Goal: Information Seeking & Learning: Learn about a topic

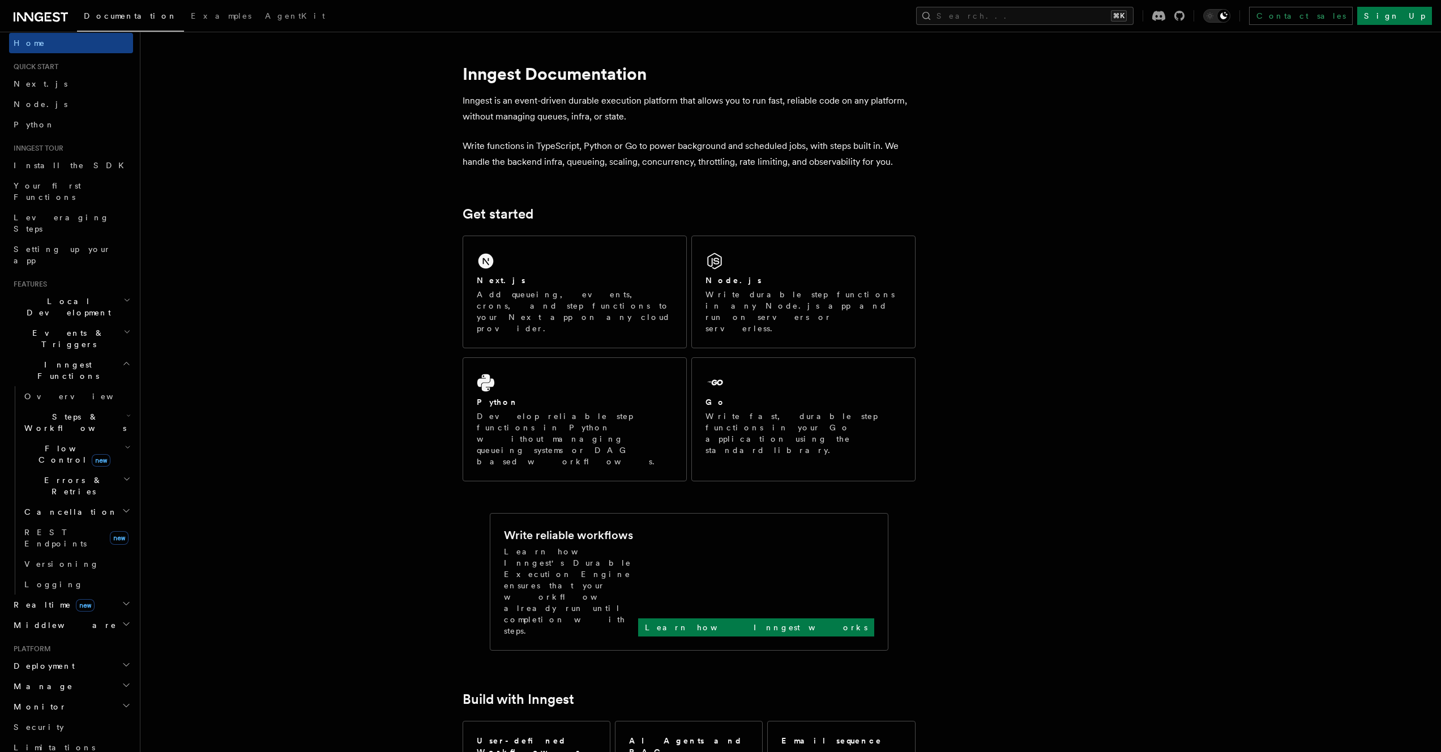
scroll to position [10, 0]
click at [122, 659] on icon "button" at bounding box center [126, 663] width 9 height 9
click at [108, 695] on link "Environments & Apps" at bounding box center [76, 711] width 113 height 32
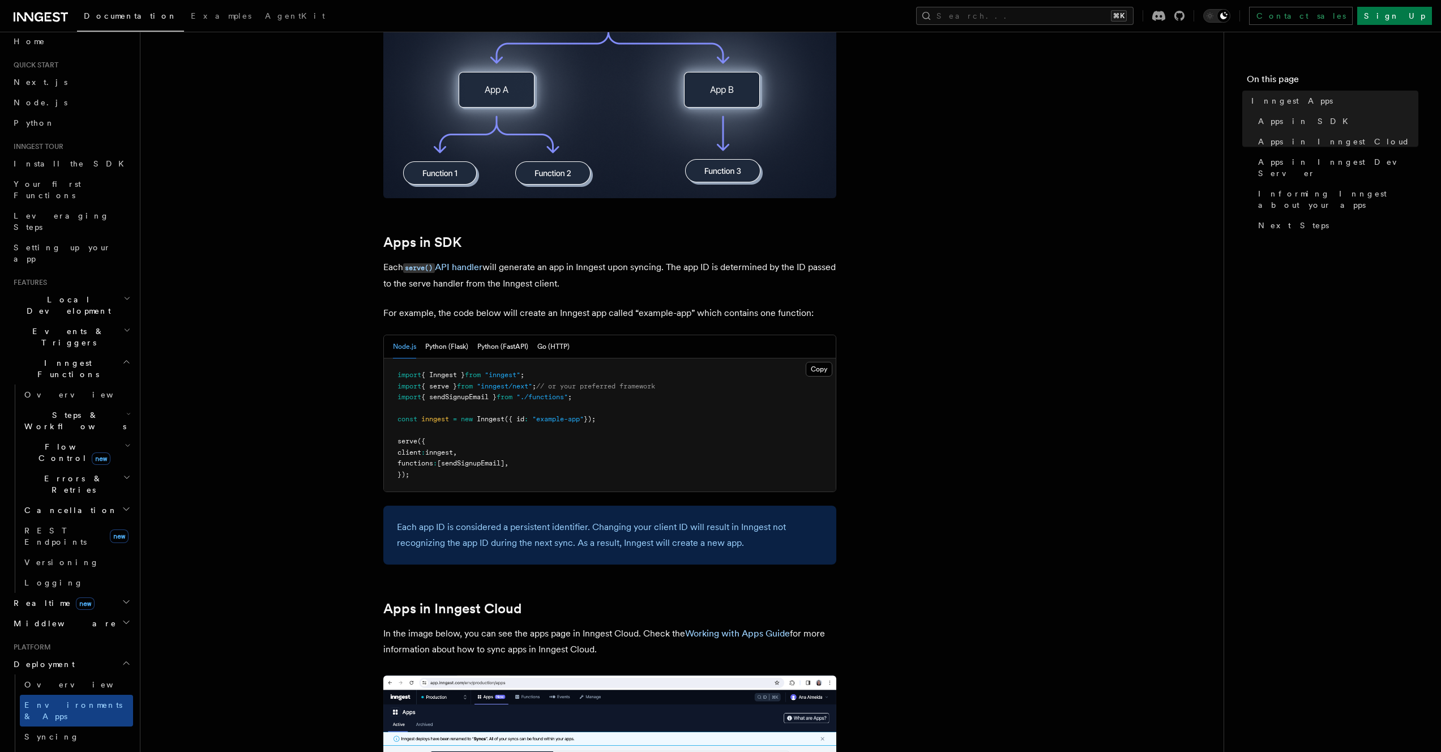
scroll to position [545, 0]
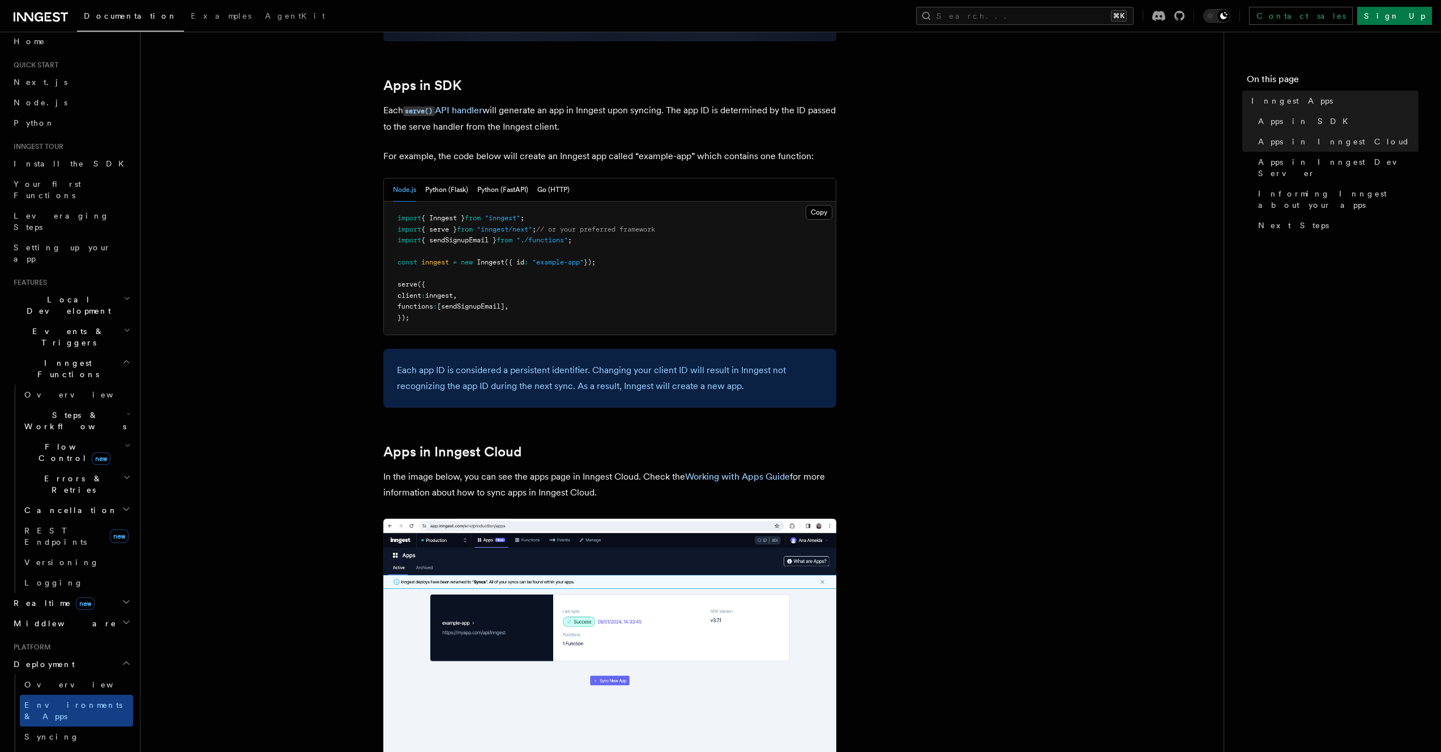
click at [325, 130] on article "Platform Deployment Inngest Apps In Inngest, apps map directly to your projects…" at bounding box center [682, 650] width 1047 height 2291
click at [300, 134] on article "Platform Deployment Inngest Apps In Inngest, apps map directly to your projects…" at bounding box center [682, 650] width 1047 height 2291
click at [335, 153] on article "Platform Deployment Inngest Apps In Inngest, apps map directly to your projects…" at bounding box center [682, 650] width 1047 height 2291
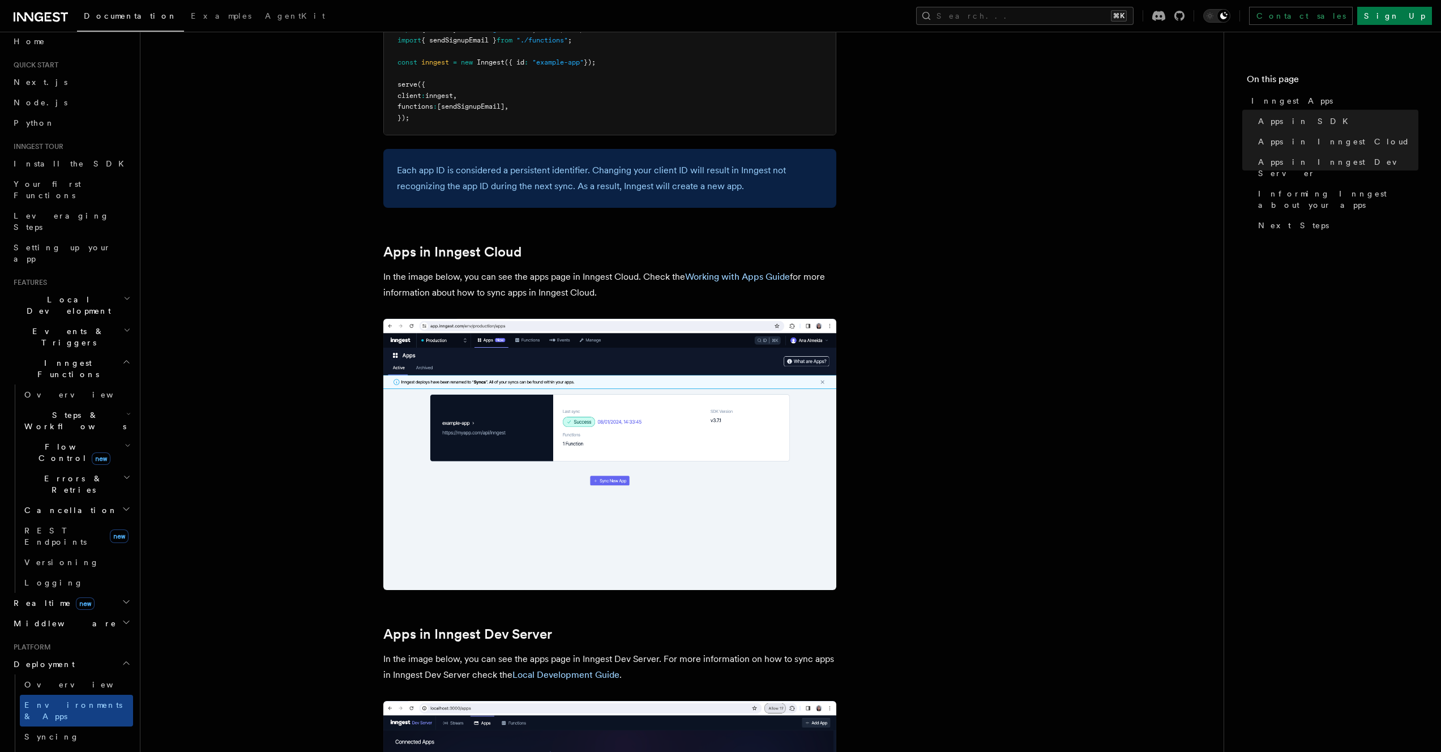
scroll to position [794, 0]
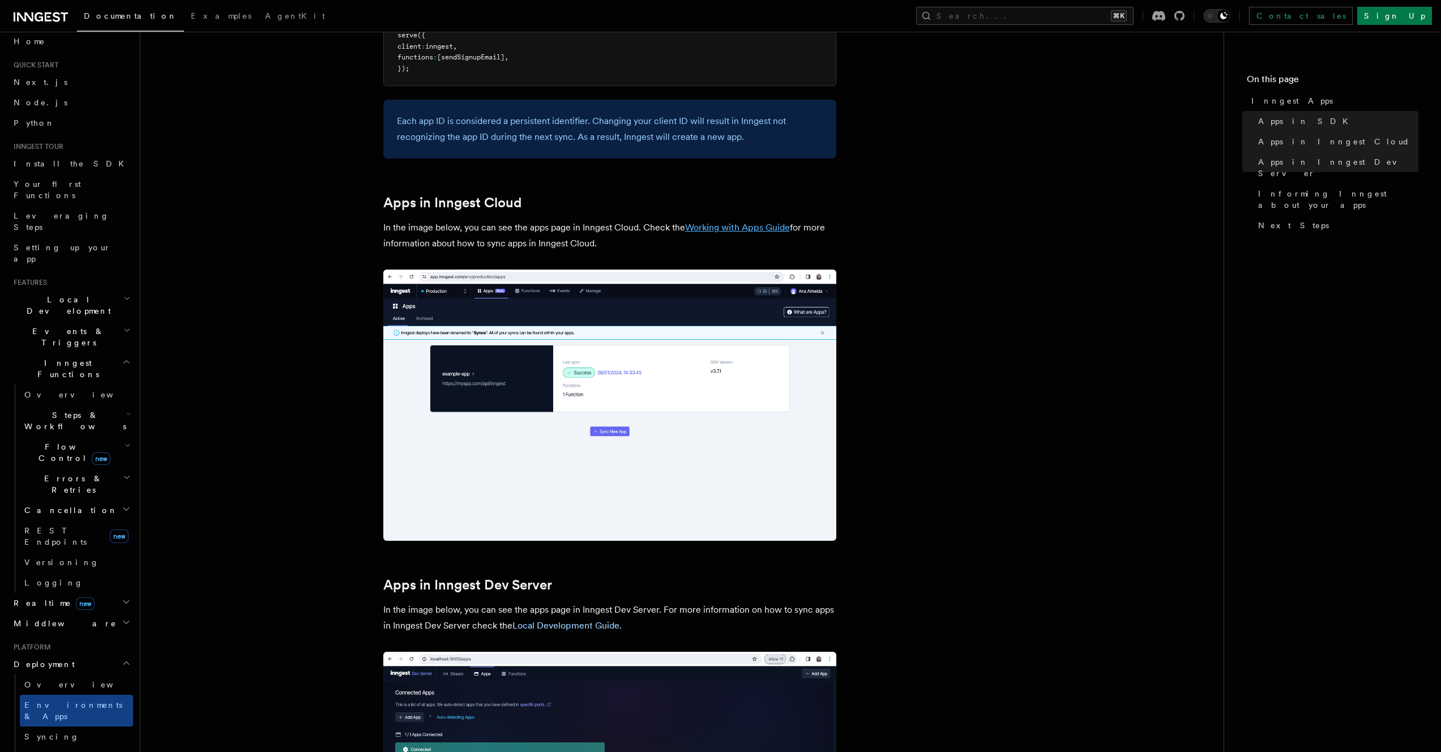
click at [710, 227] on link "Working with Apps Guide" at bounding box center [737, 227] width 105 height 11
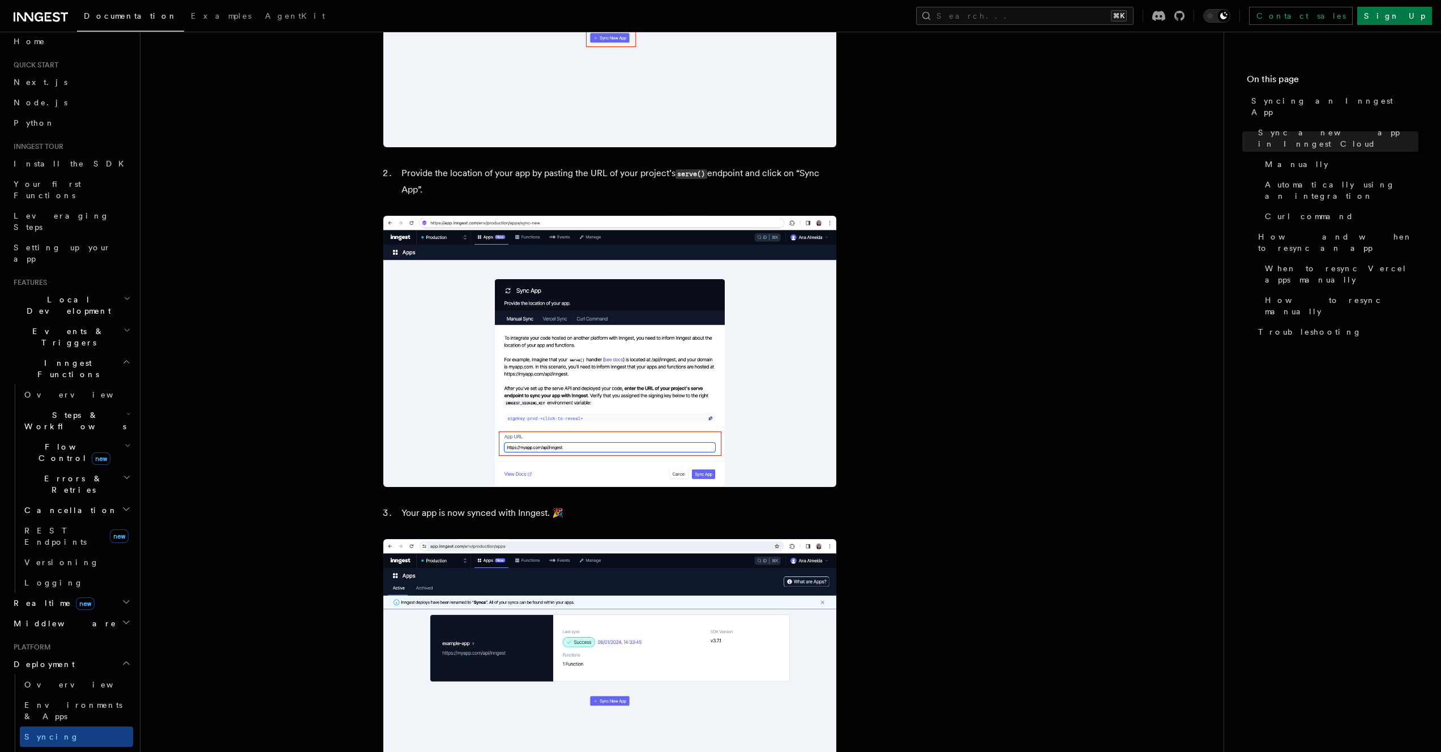
scroll to position [1120, 0]
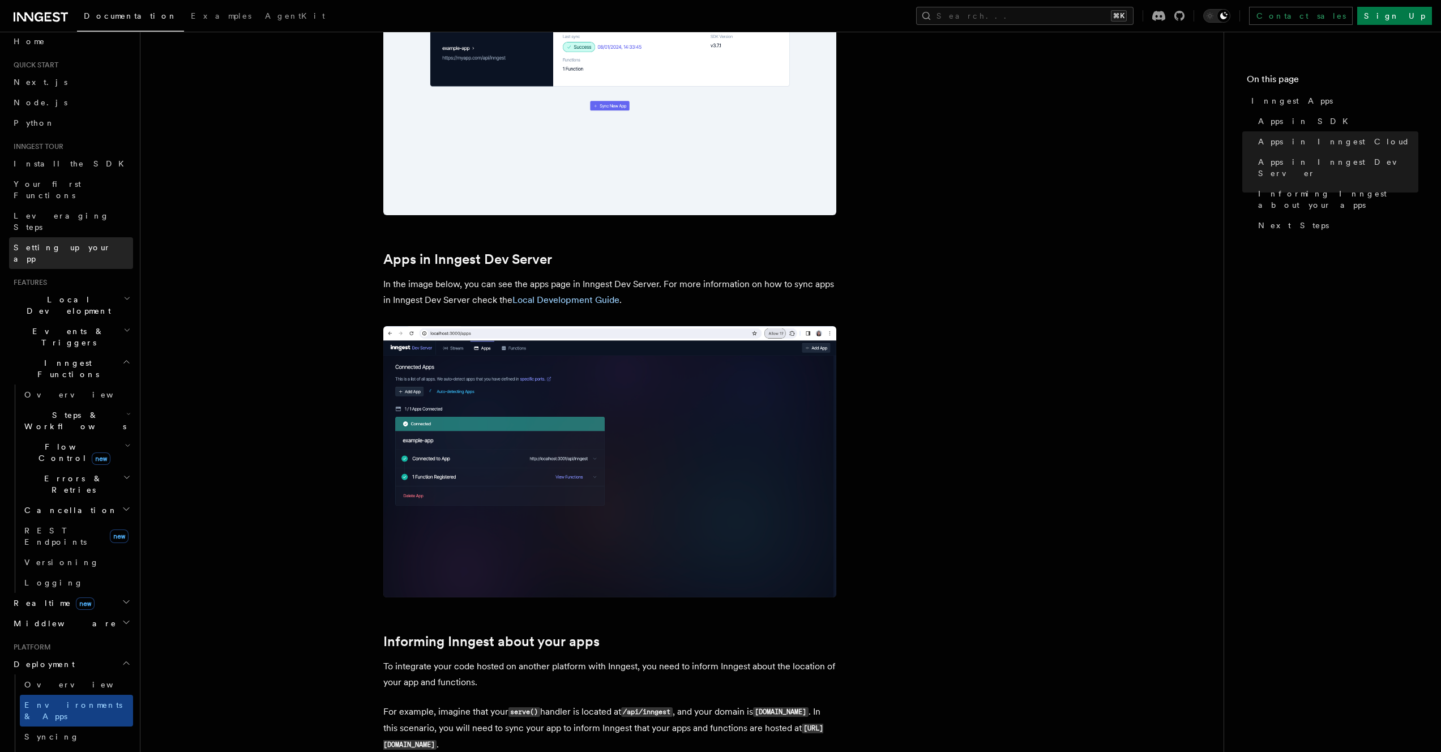
click at [66, 243] on span "Setting up your app" at bounding box center [62, 253] width 97 height 20
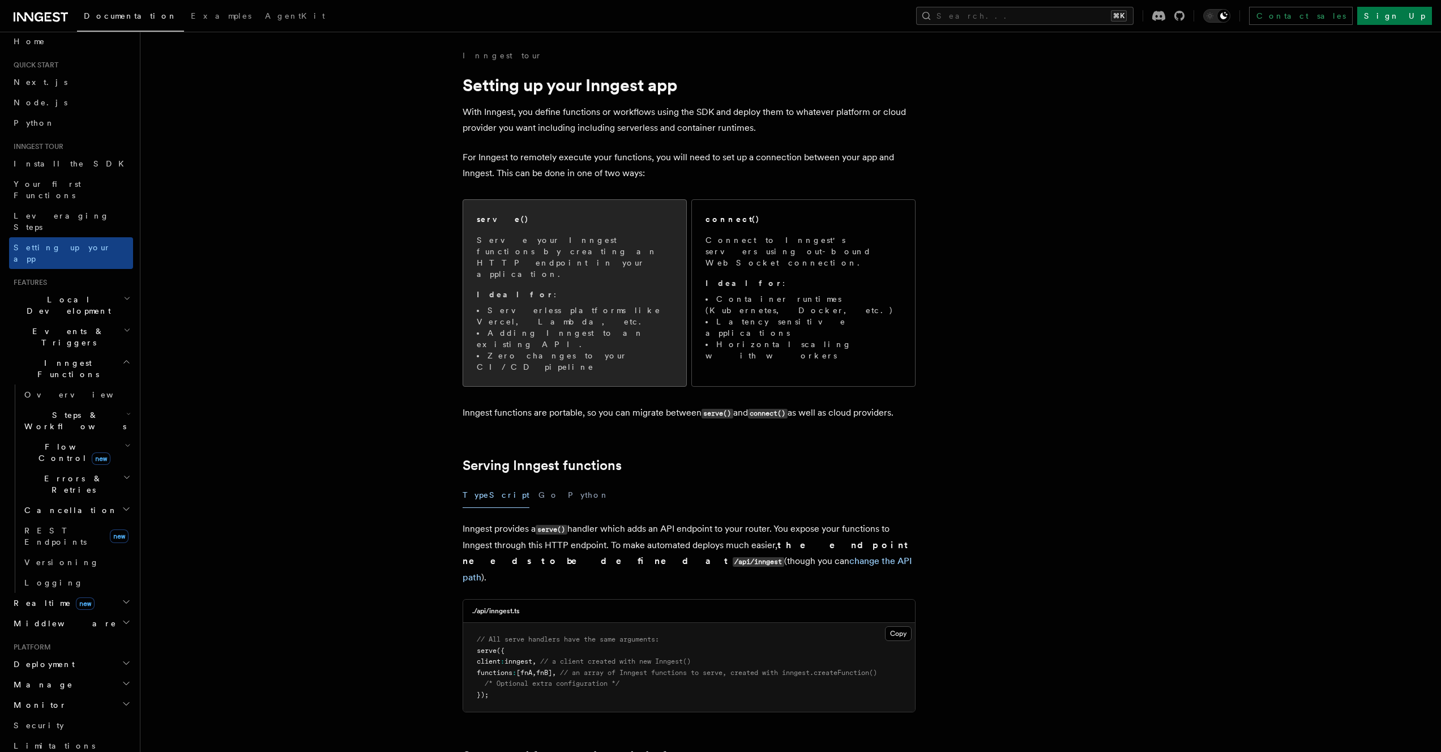
click at [519, 220] on div "serve()" at bounding box center [575, 219] width 196 height 12
click at [541, 241] on p "Serve your Inngest functions by creating an HTTP endpoint in your application." at bounding box center [575, 254] width 196 height 45
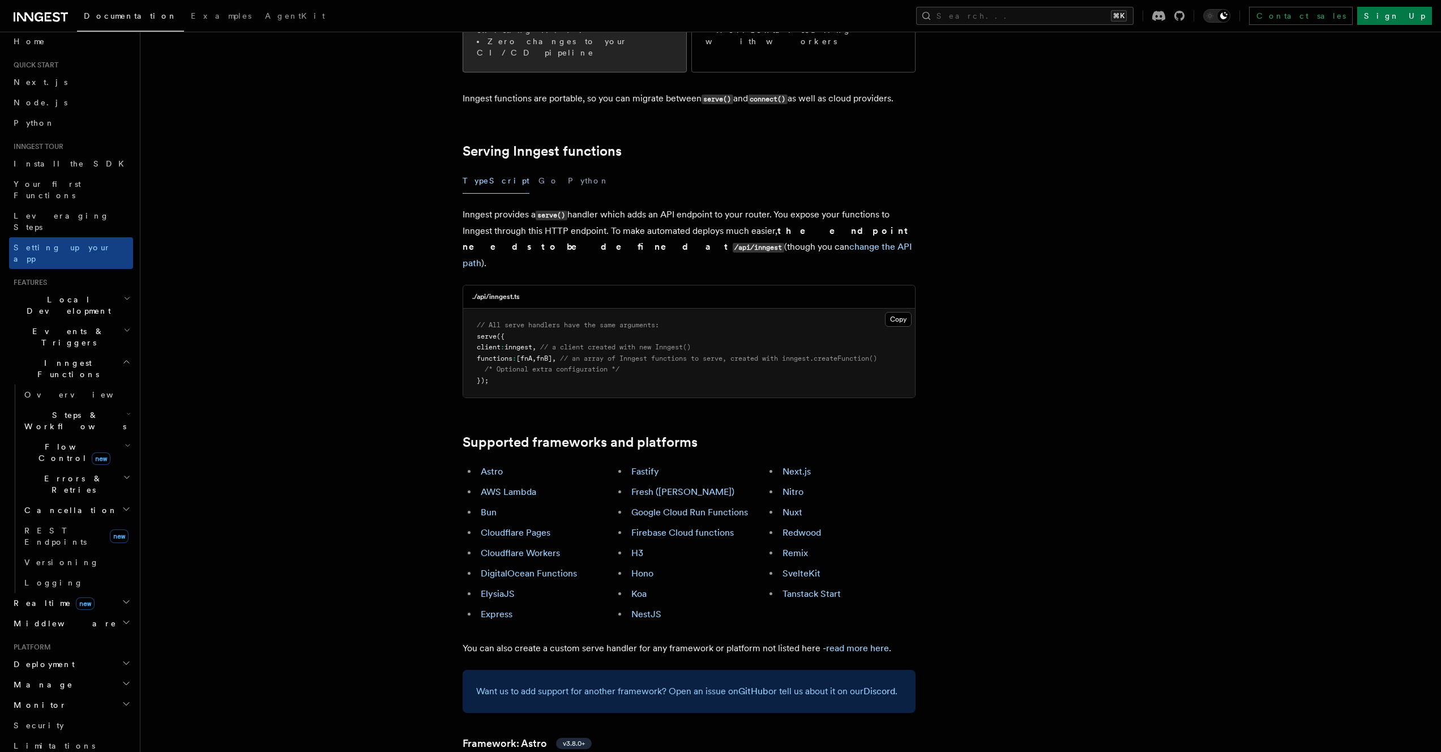
scroll to position [347, 0]
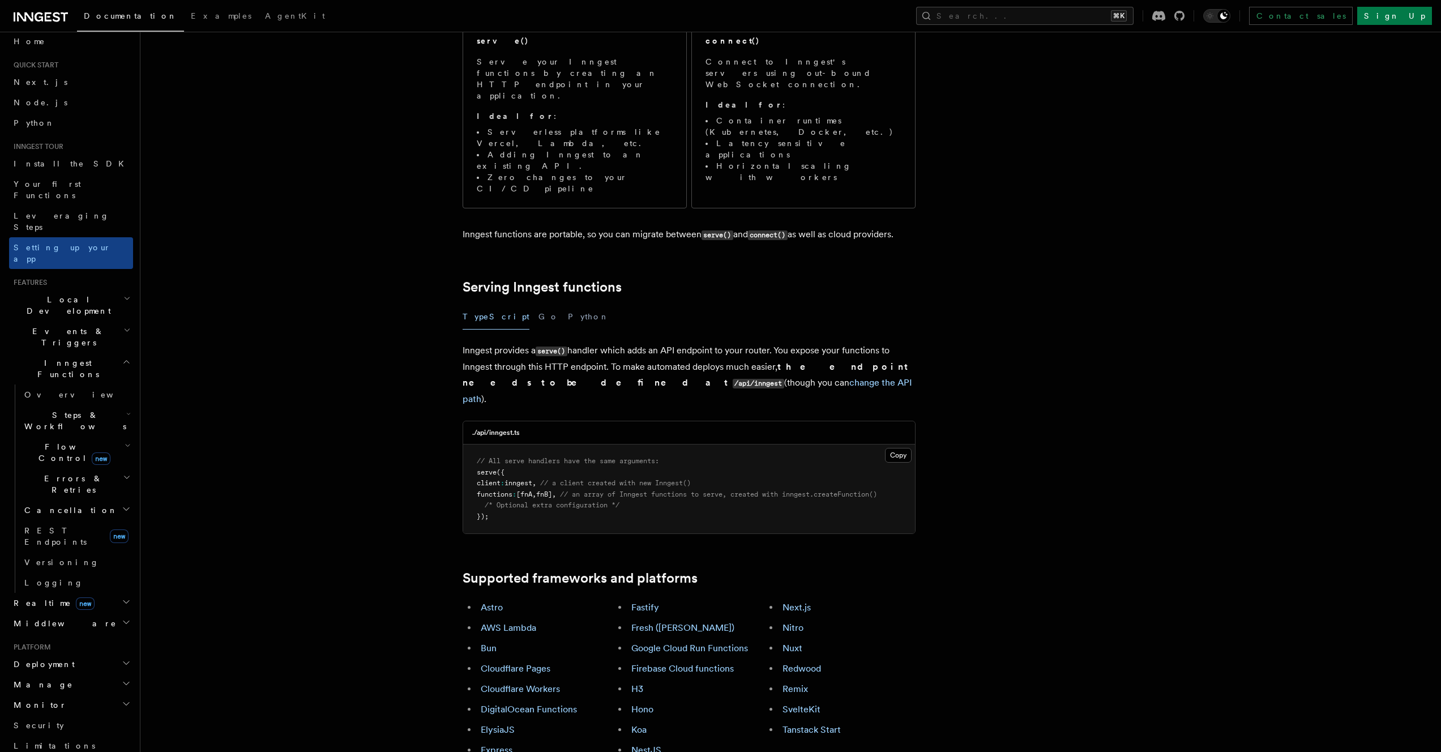
scroll to position [0, 0]
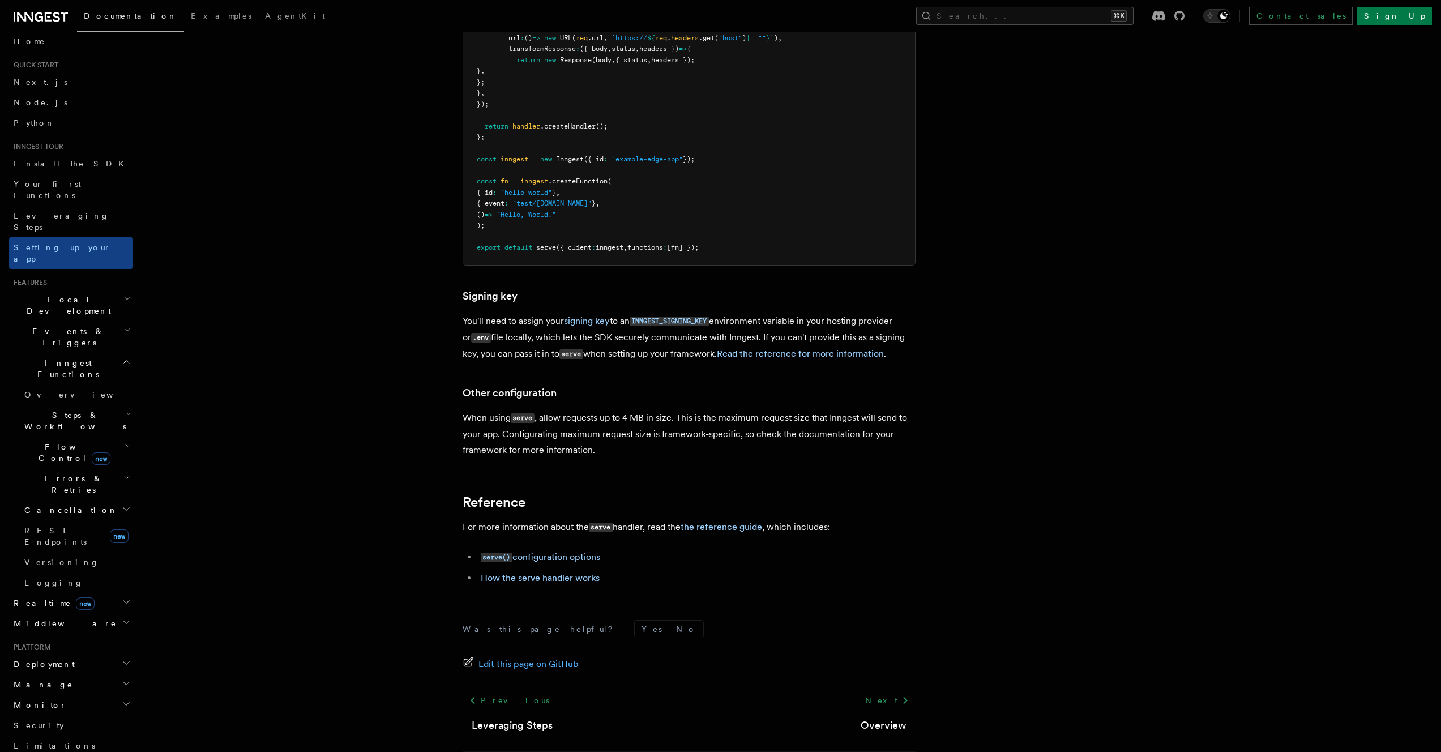
scroll to position [10086, 0]
click at [557, 570] on link "How the serve handler works" at bounding box center [540, 575] width 119 height 11
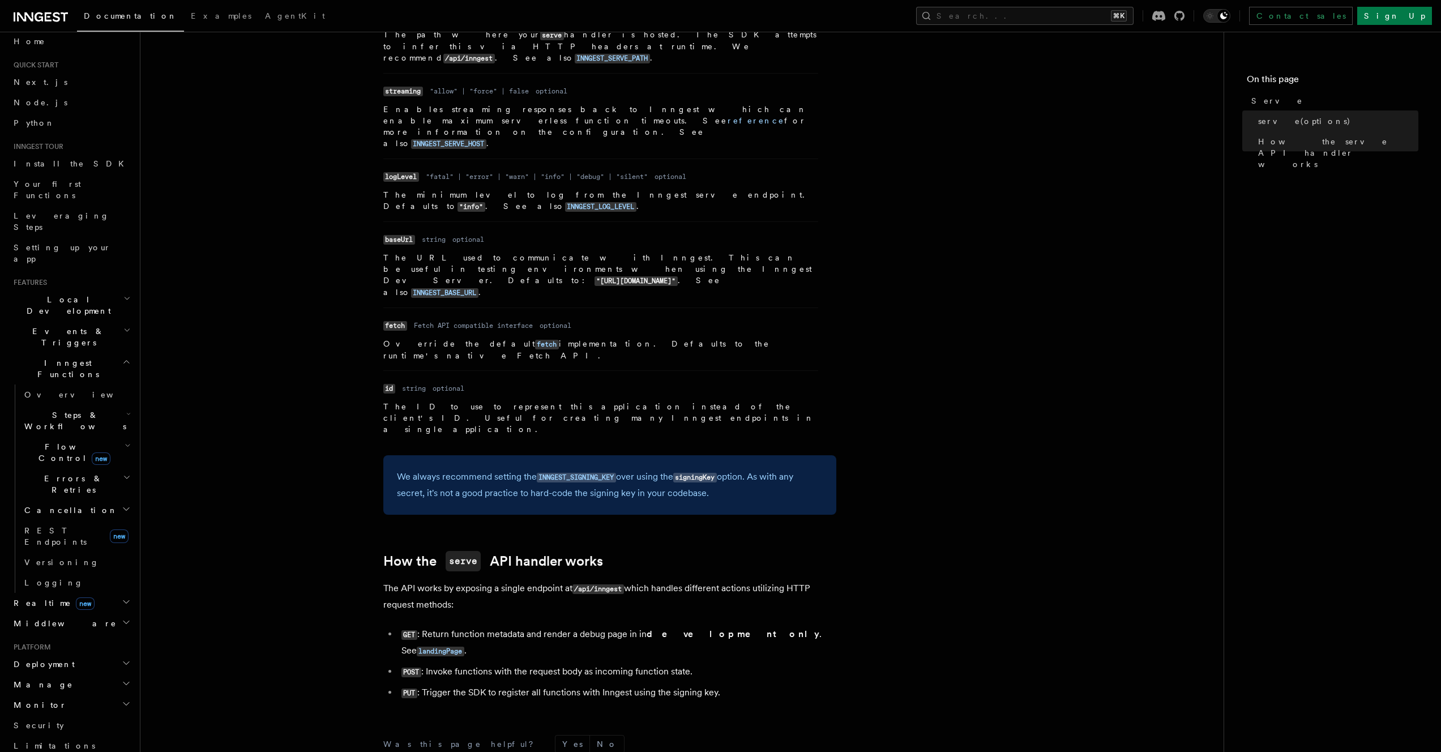
scroll to position [811, 0]
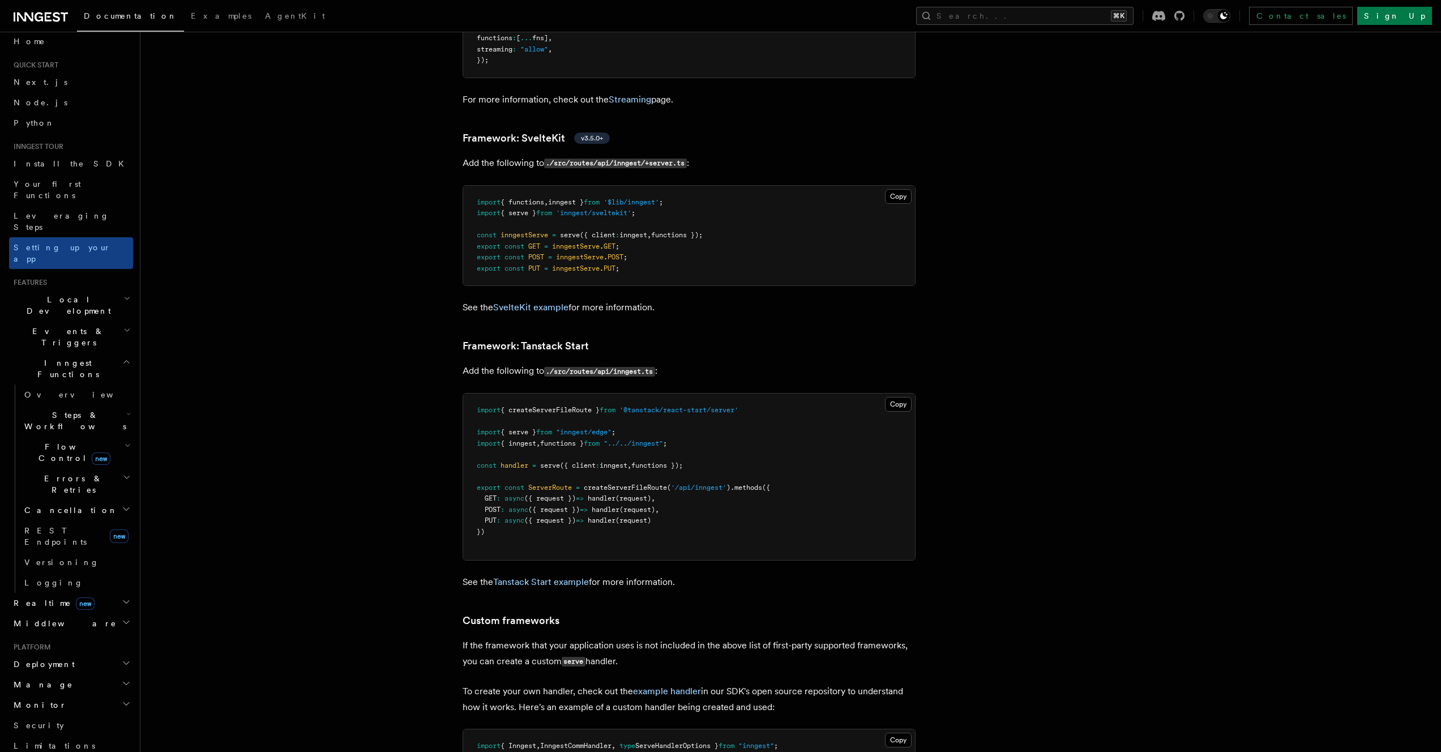
scroll to position [10086, 0]
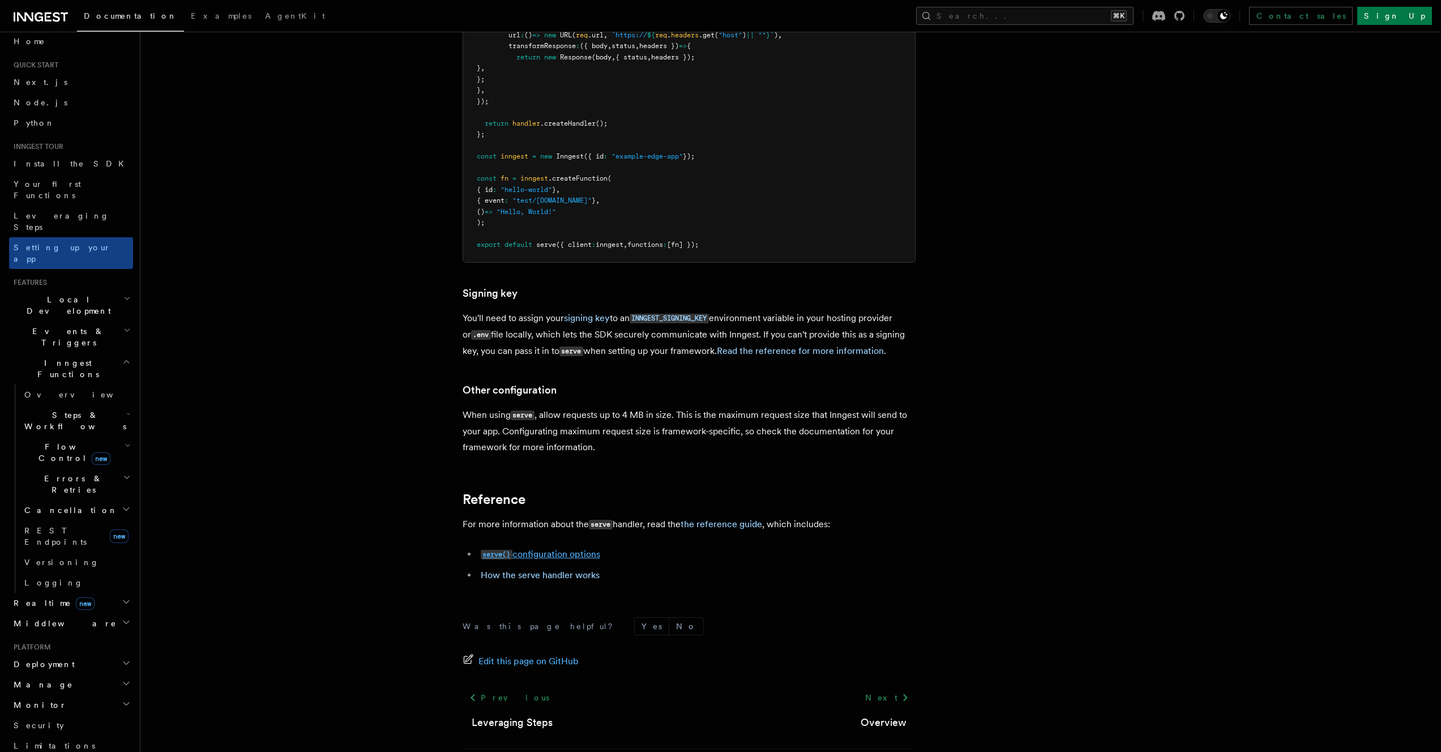
click at [543, 549] on link "serve() configuration options" at bounding box center [540, 554] width 119 height 11
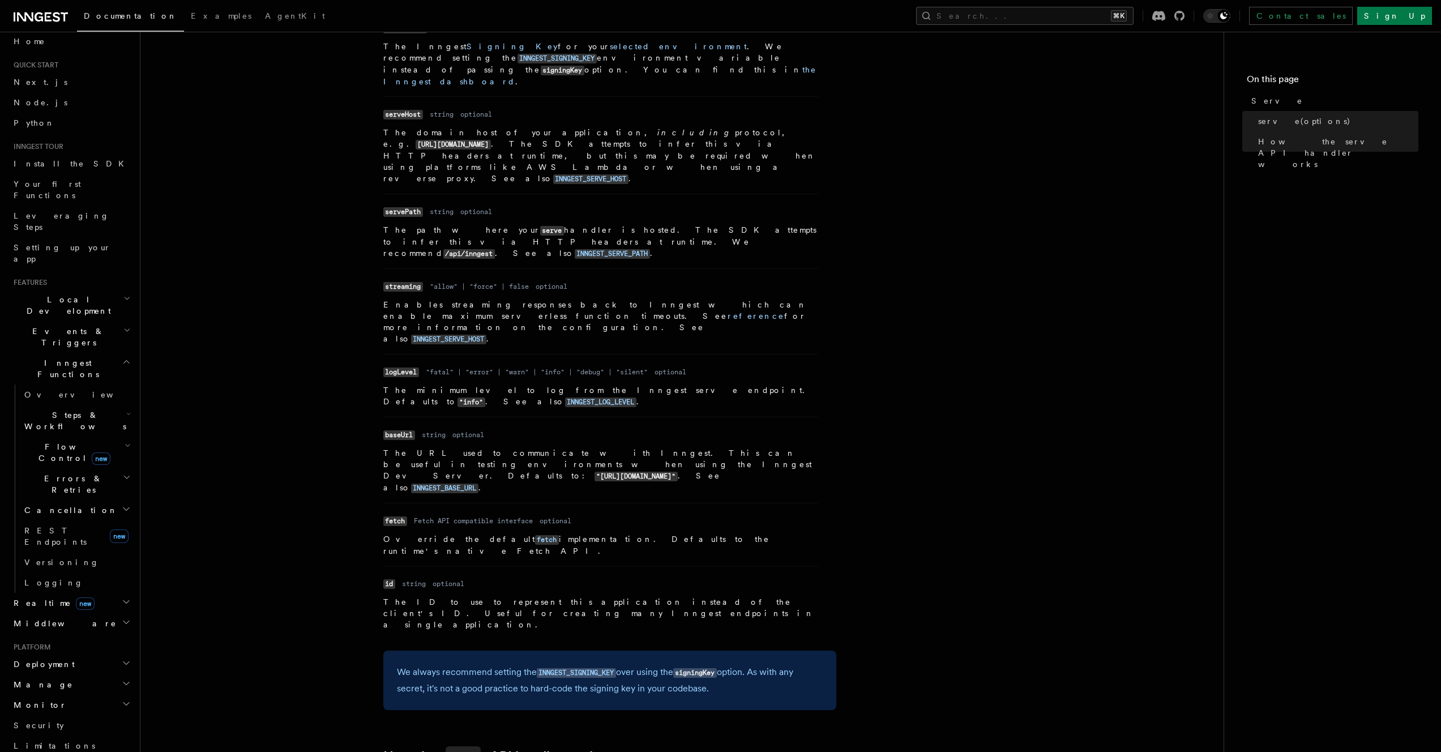
scroll to position [614, 0]
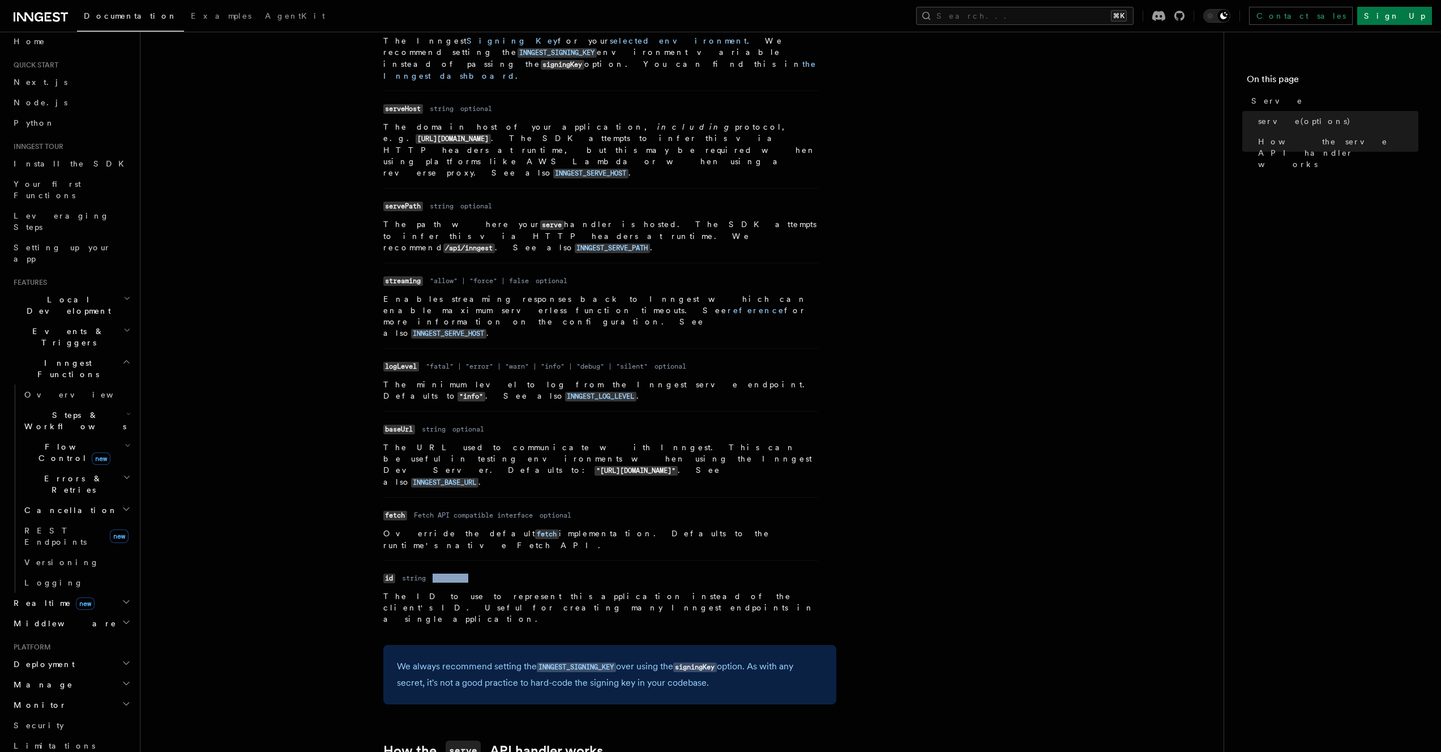
drag, startPoint x: 429, startPoint y: 450, endPoint x: 673, endPoint y: 459, distance: 244.3
click at [696, 570] on dl "Name id Type string Required optional Description The ID to use to represent th…" at bounding box center [600, 597] width 435 height 55
click at [669, 591] on p "The ID to use to represent this application instead of the client's ID. Useful …" at bounding box center [600, 608] width 435 height 34
click at [82, 253] on span "Setting up your app" at bounding box center [62, 263] width 97 height 20
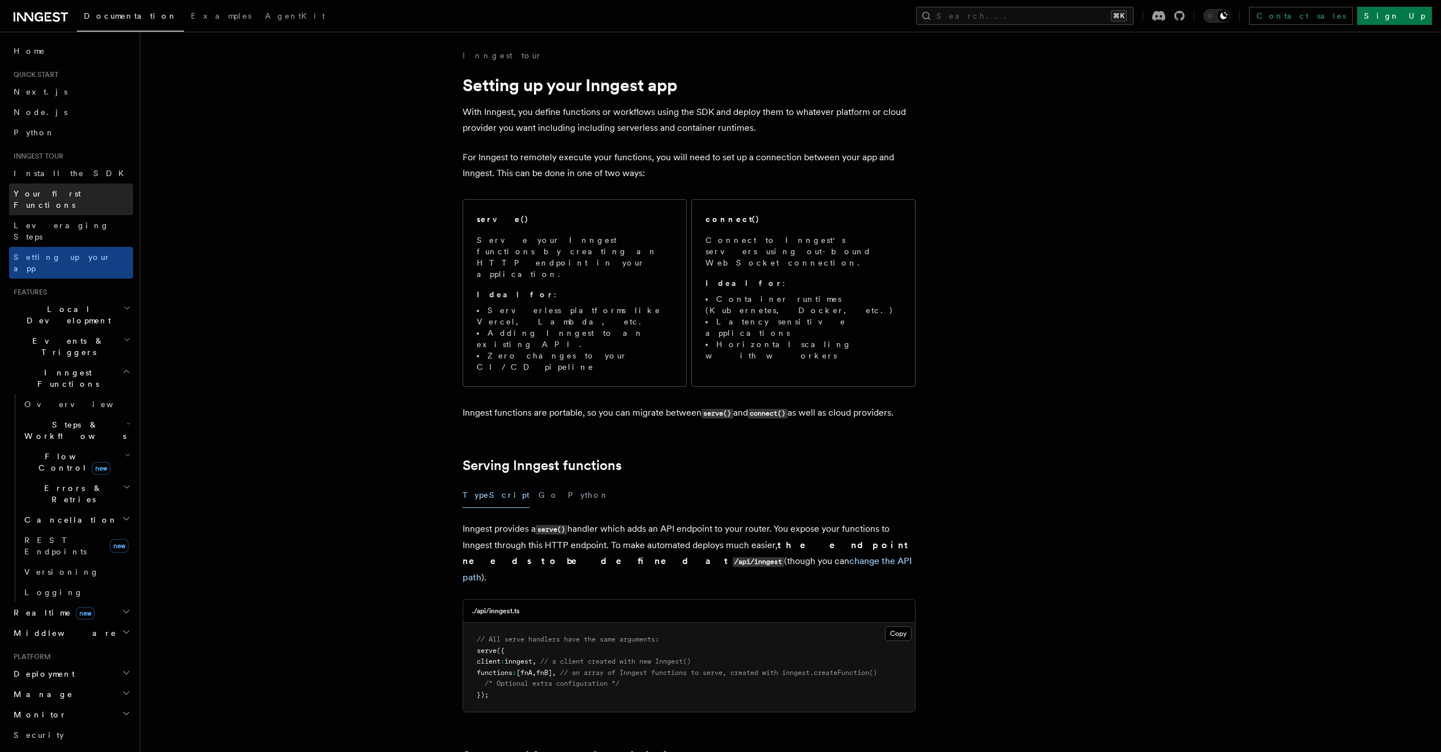
click at [83, 192] on link "Your first Functions" at bounding box center [71, 199] width 124 height 32
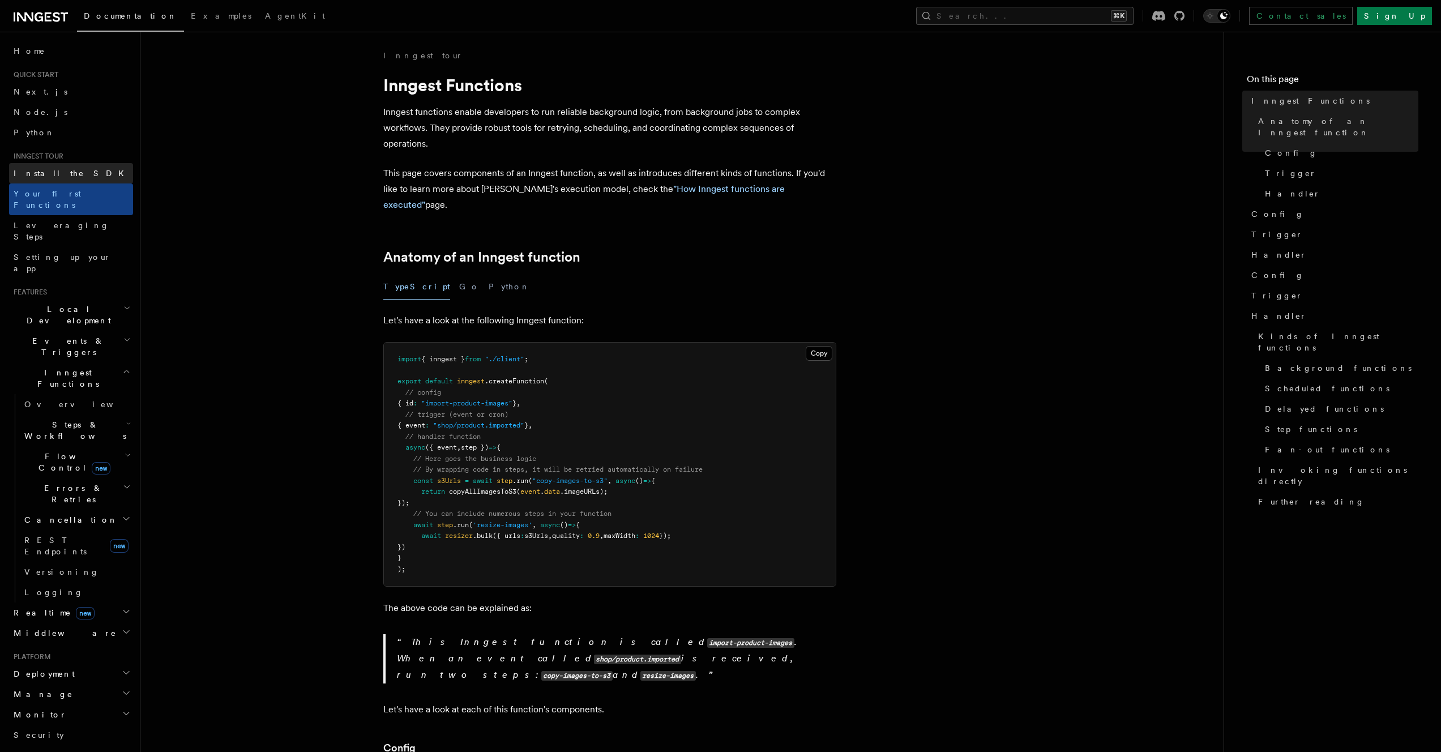
click at [83, 176] on link "Install the SDK" at bounding box center [71, 173] width 124 height 20
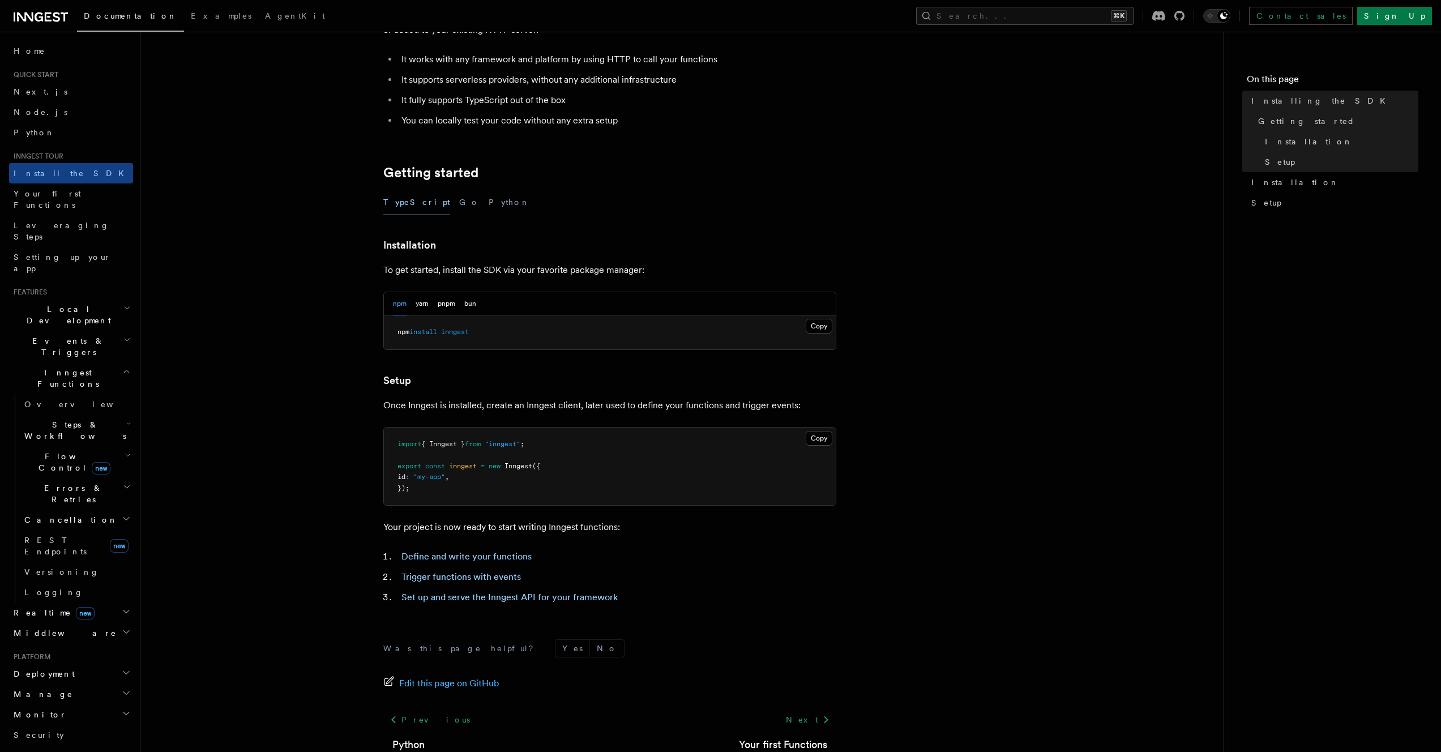
scroll to position [115, 0]
click at [267, 277] on article "Inngest tour Installing the SDK The Inngest SDK allows you to write reliable, d…" at bounding box center [682, 381] width 1047 height 892
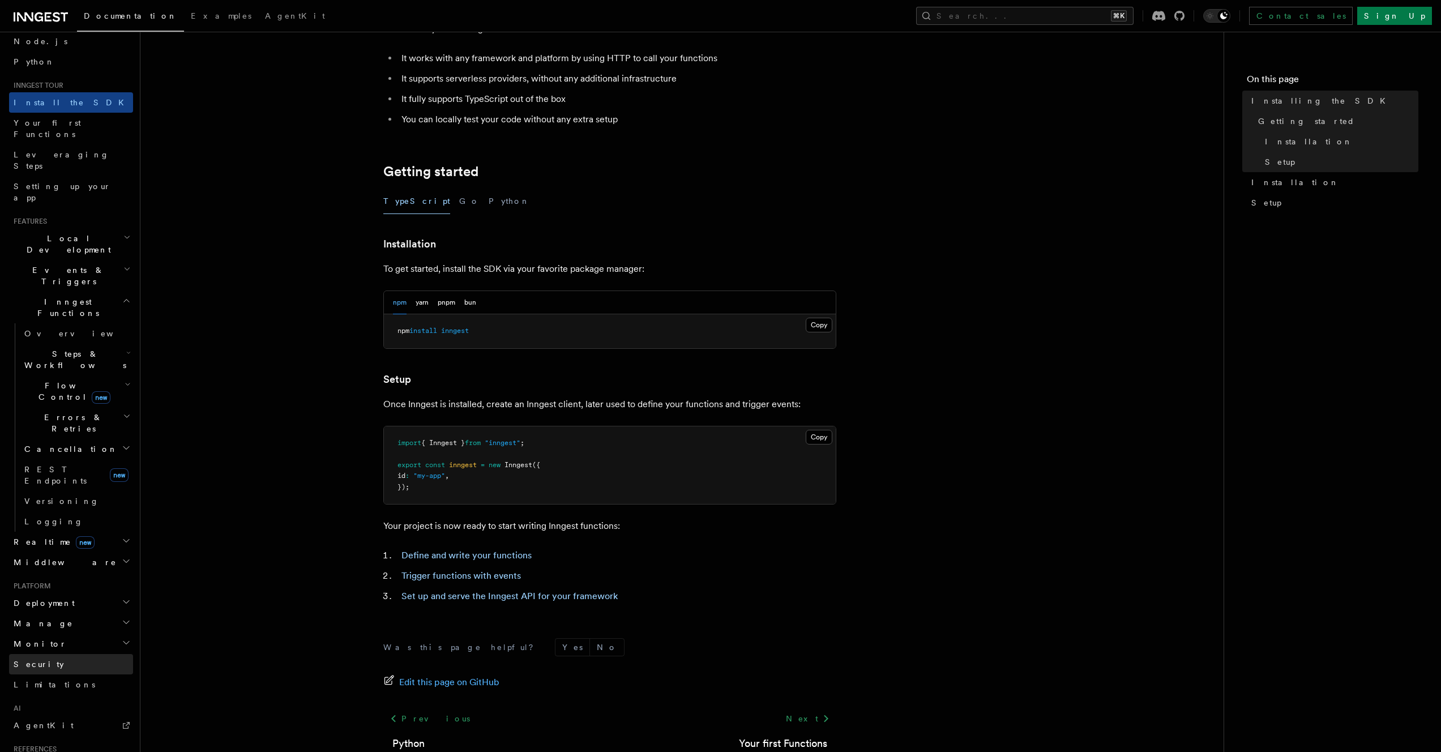
scroll to position [84, 0]
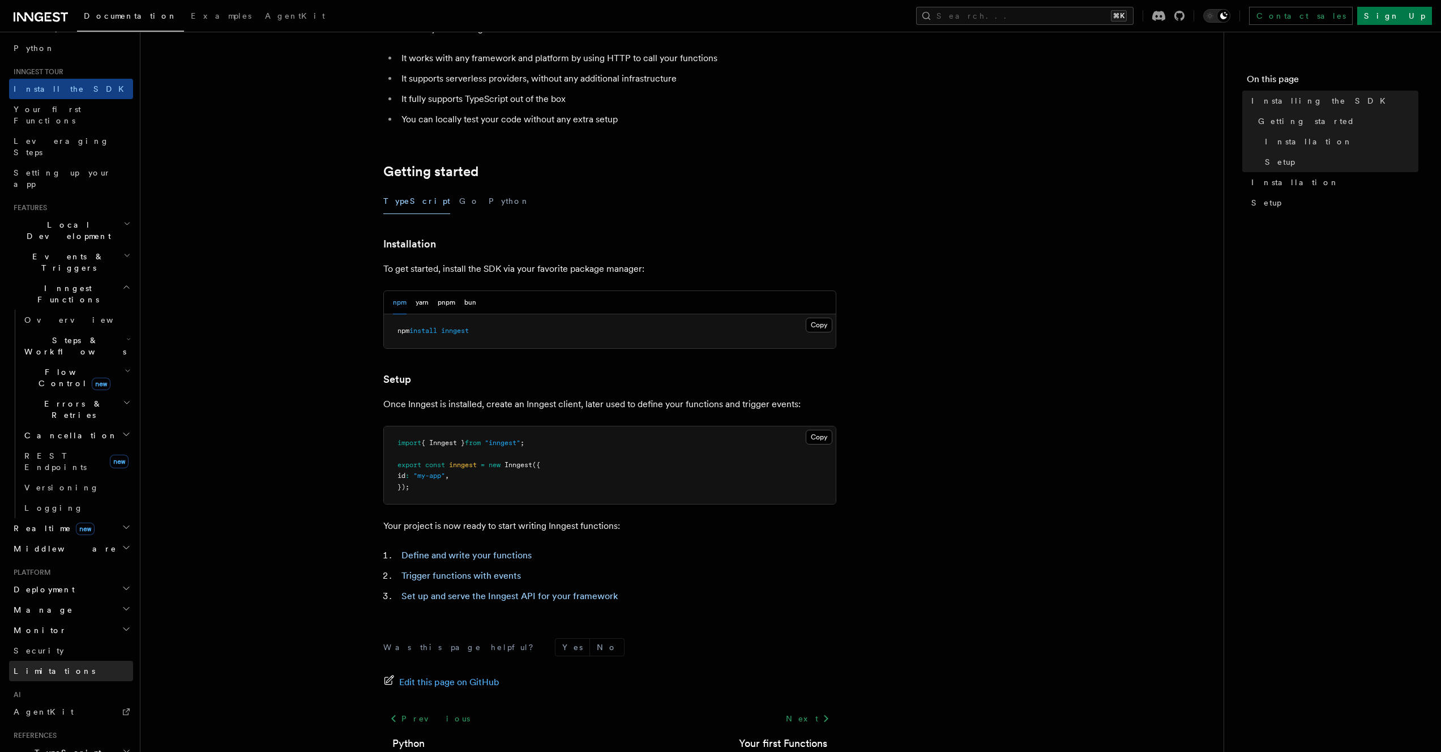
click at [31, 667] on span "Limitations" at bounding box center [55, 671] width 82 height 9
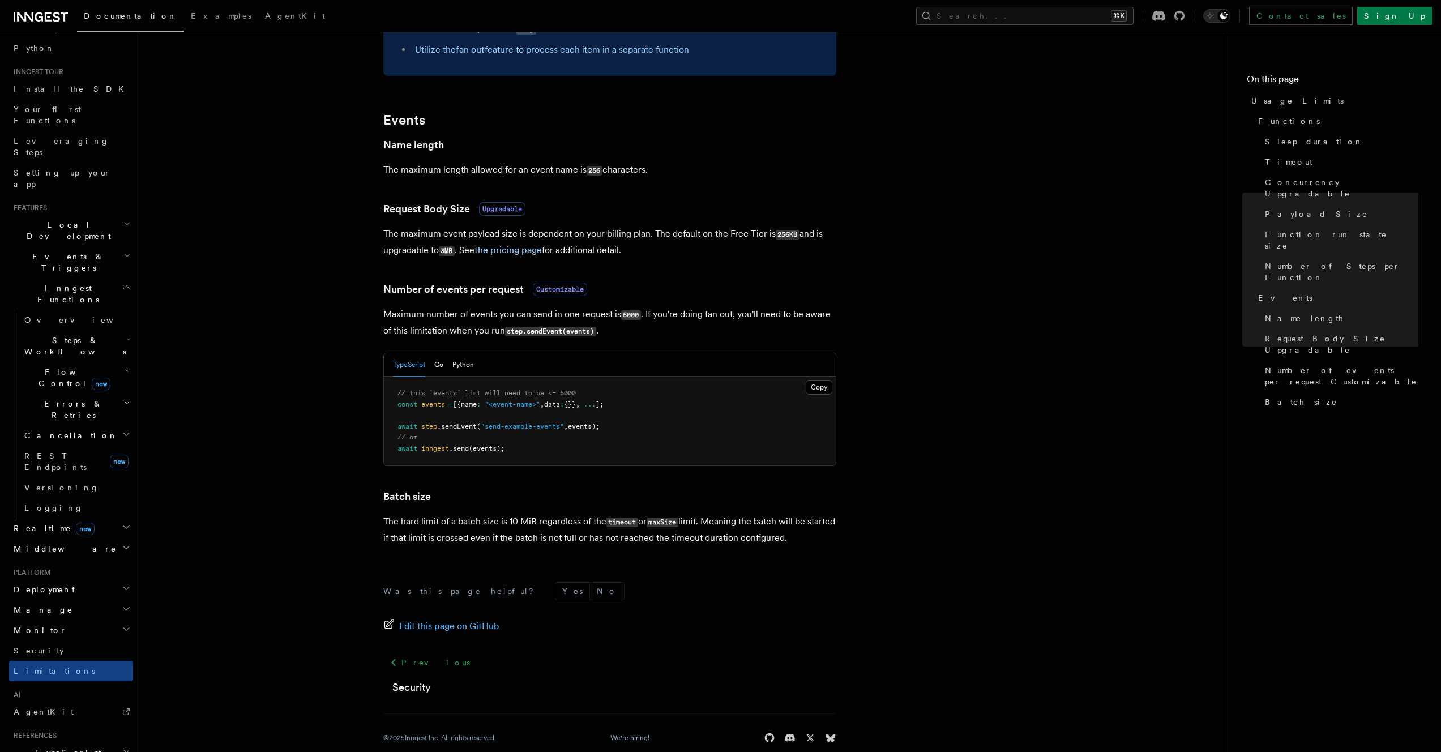
scroll to position [851, 0]
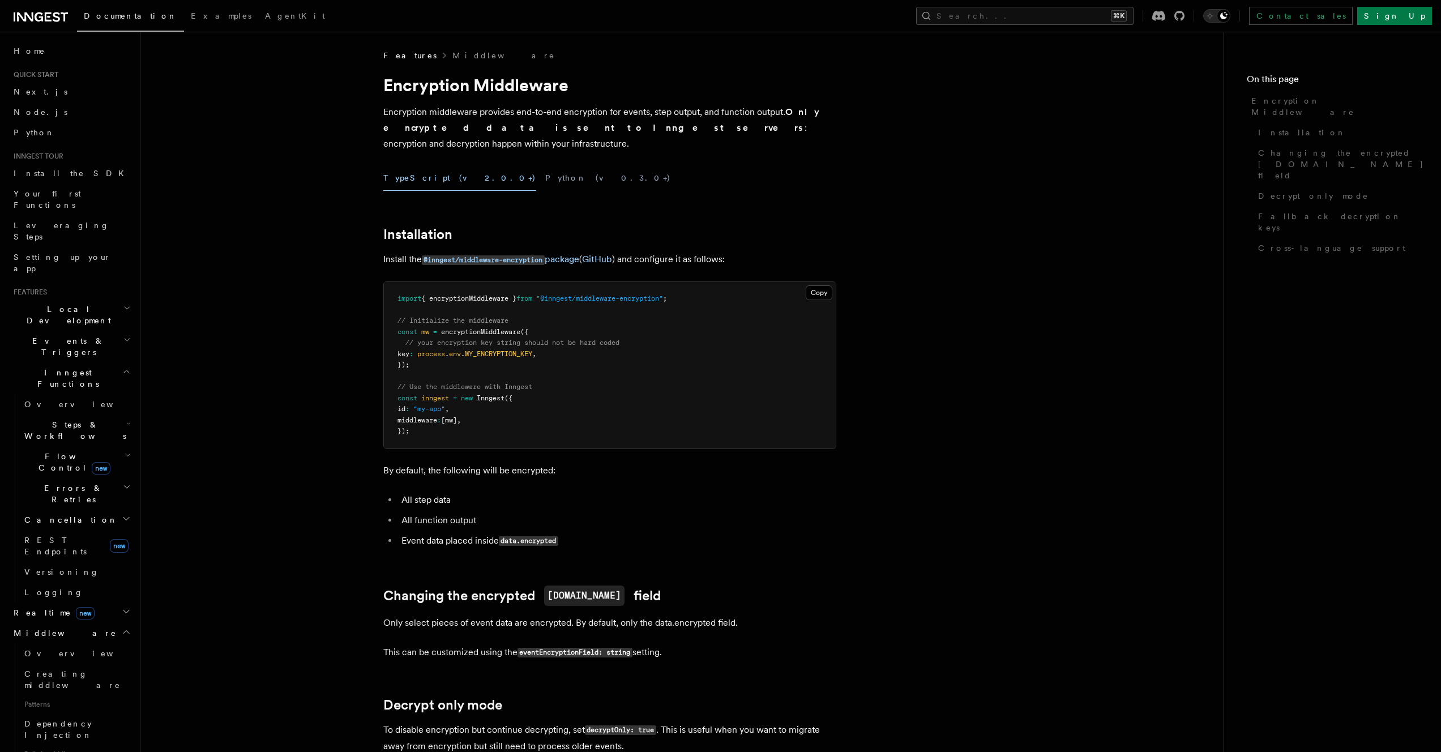
click at [250, 244] on article "Features Middleware Encryption Middleware Encryption middleware provides end-to…" at bounding box center [682, 742] width 1047 height 1385
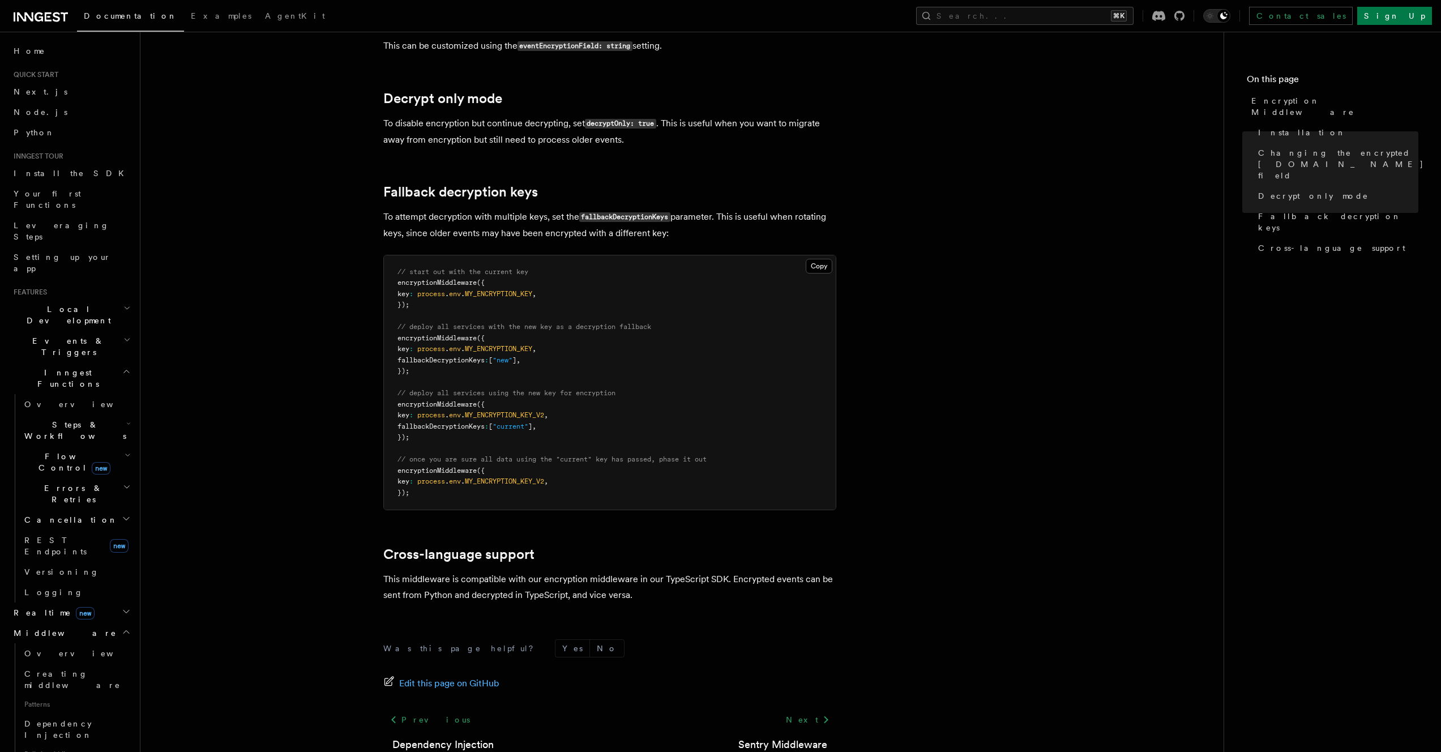
scroll to position [667, 0]
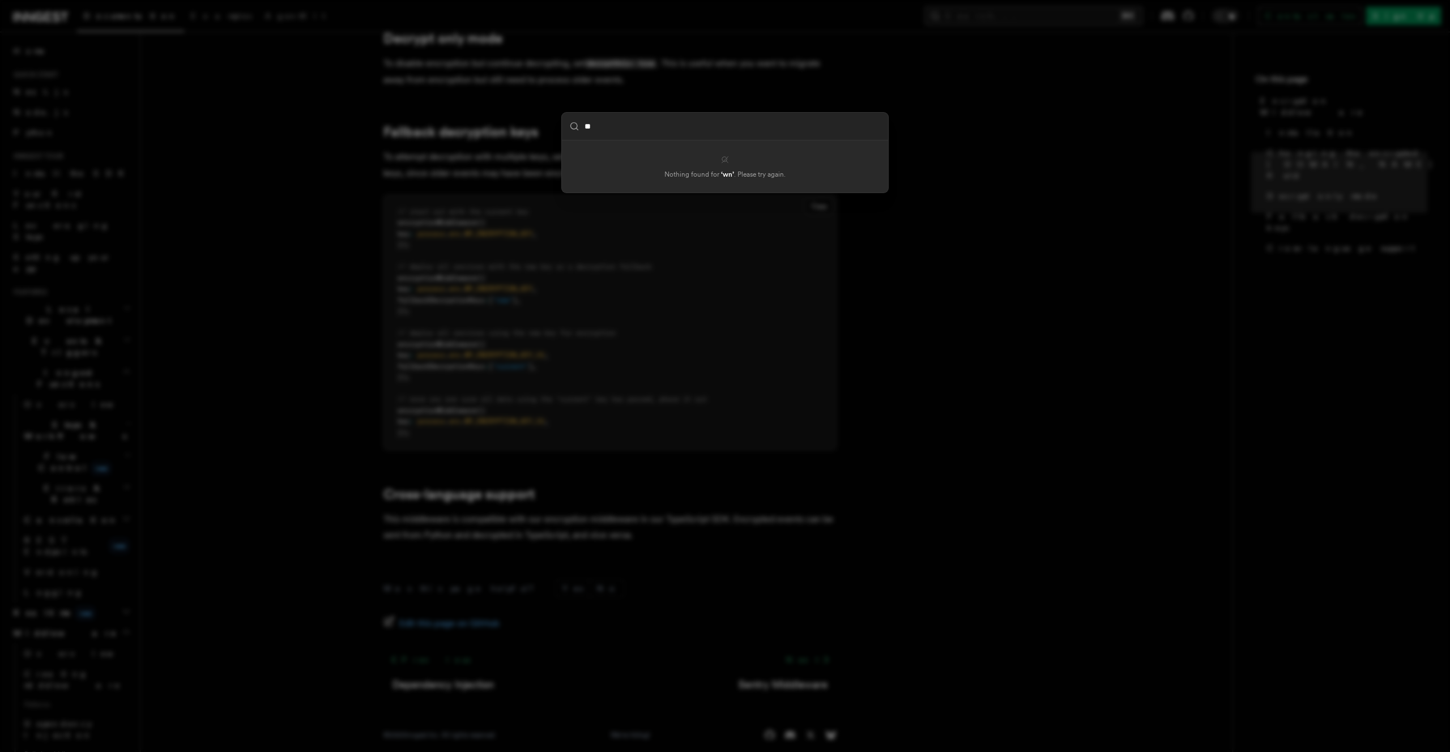
type input "*"
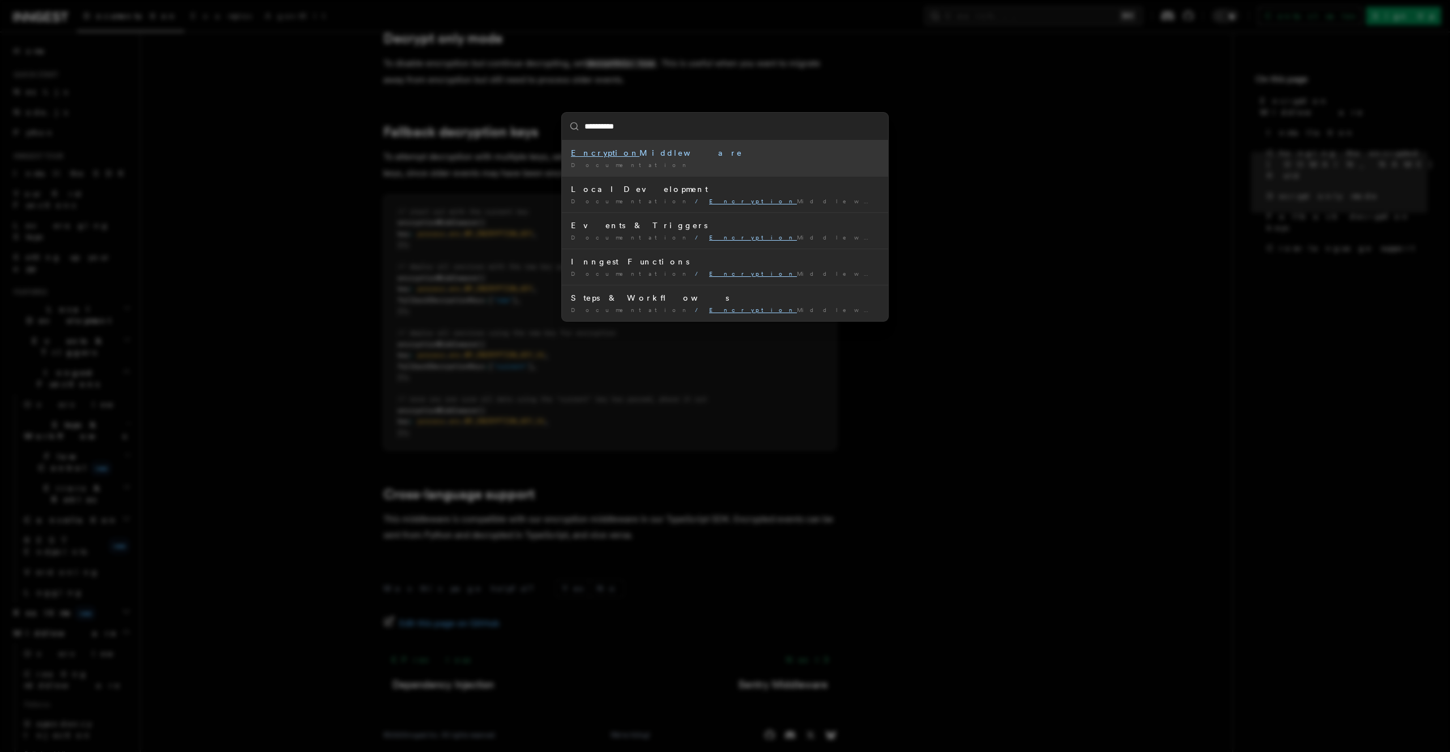
type input "**********"
click at [953, 288] on div "**********" at bounding box center [725, 376] width 1450 height 752
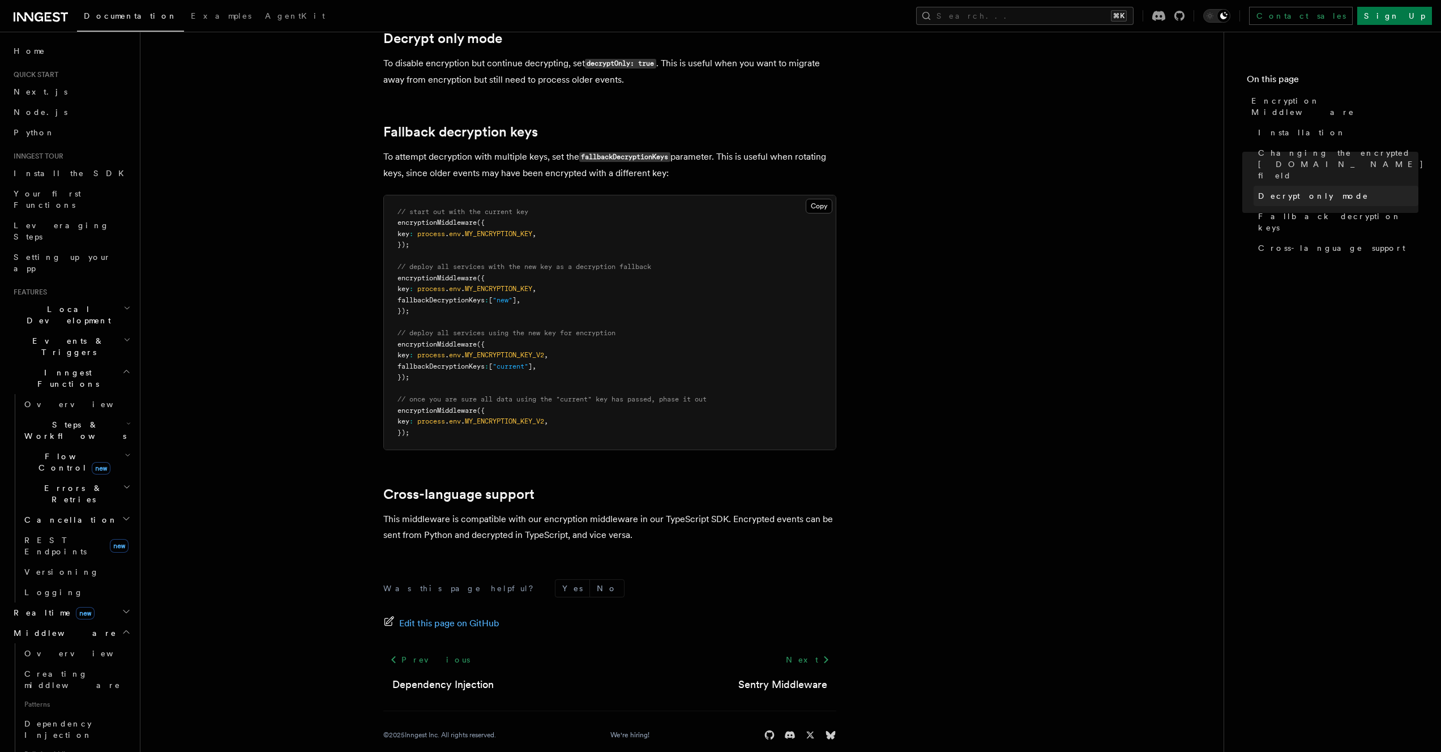
click at [1313, 190] on span "Decrypt only mode" at bounding box center [1313, 195] width 110 height 11
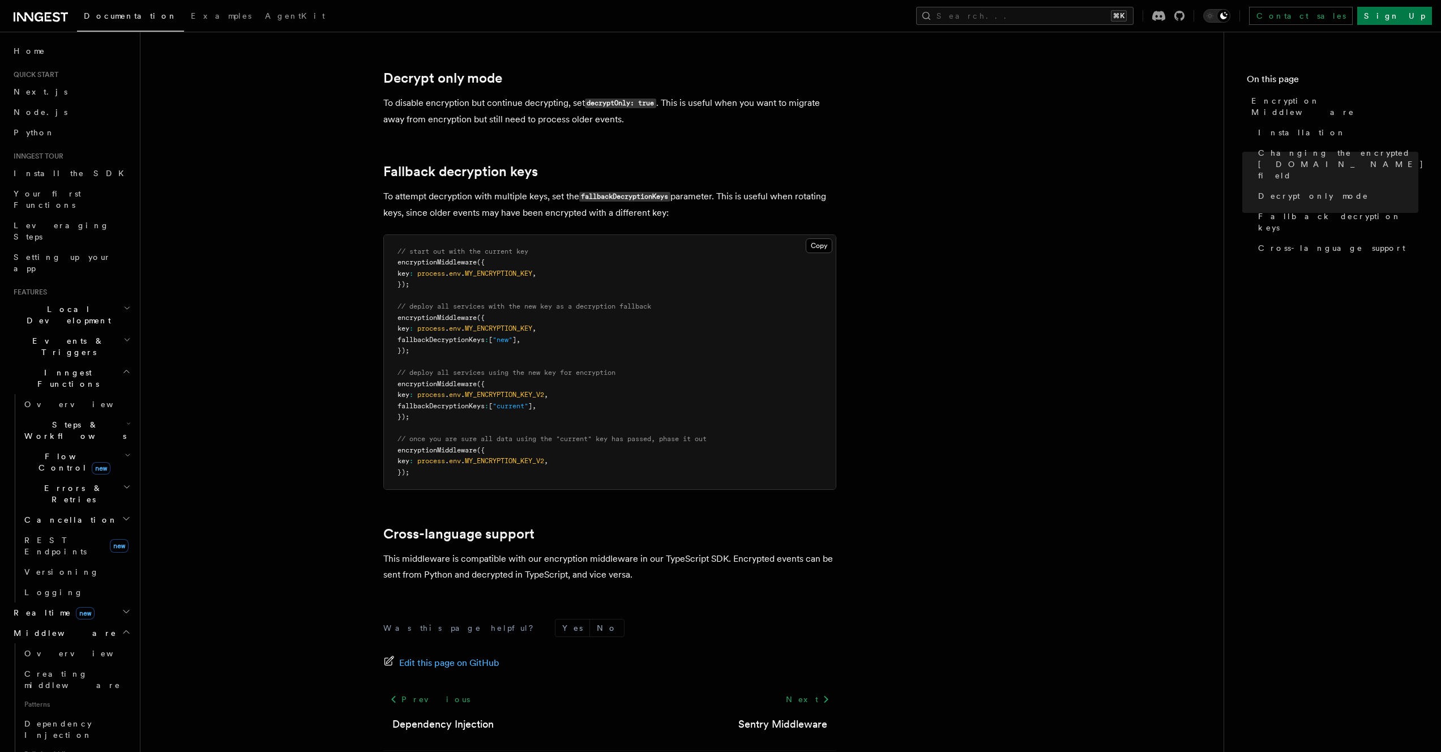
click at [930, 234] on article "Features Middleware Encryption Middleware Encryption middleware provides end-to…" at bounding box center [682, 115] width 1047 height 1385
click at [1033, 231] on article "Features Middleware Encryption Middleware Encryption middleware provides end-to…" at bounding box center [682, 115] width 1047 height 1385
